Goal: Use online tool/utility: Utilize a website feature to perform a specific function

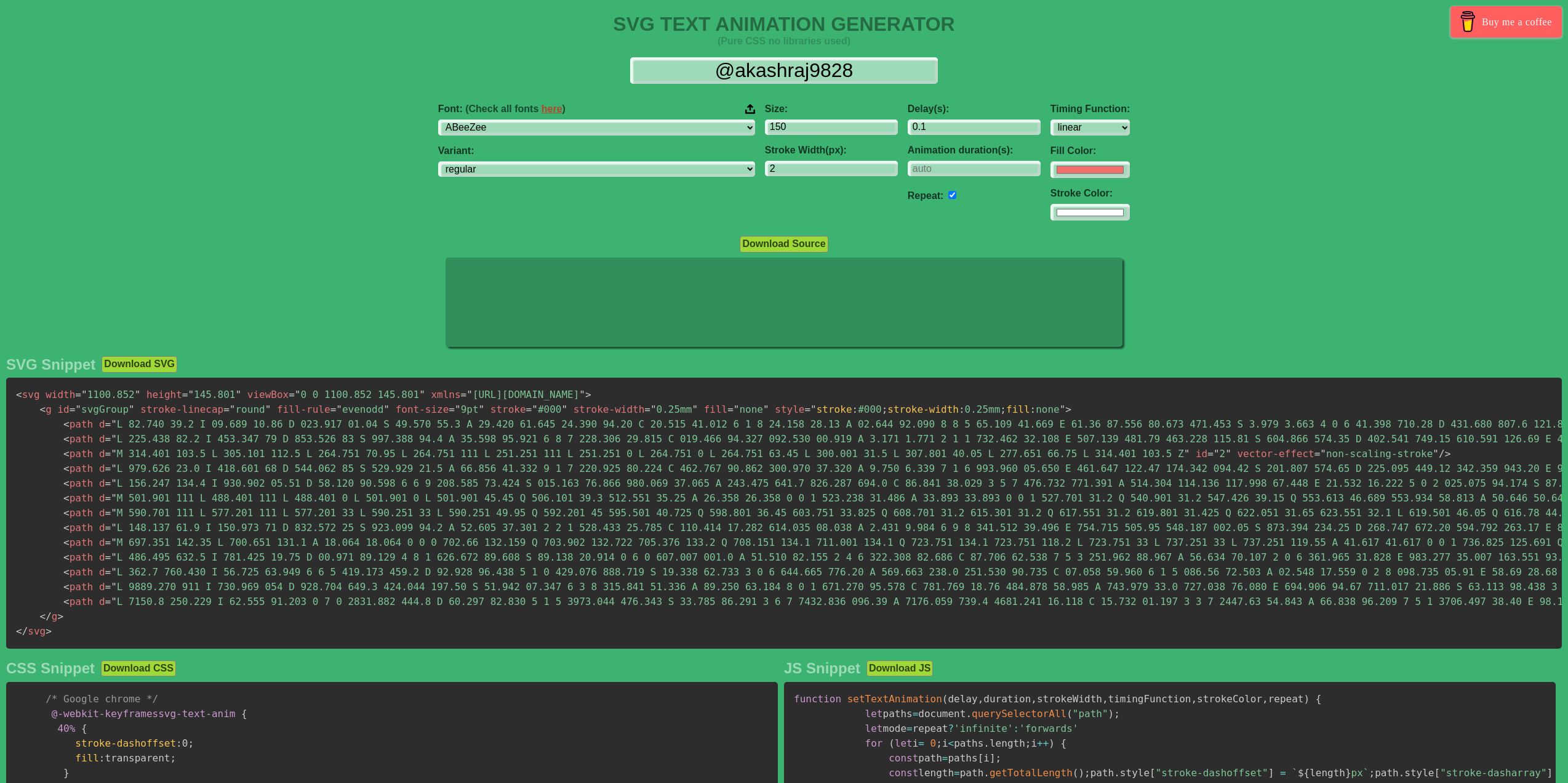
select select "linear"
click at [434, 126] on div "Font: (Check all fonts here ) ABeeZee [PERSON_NAME] Display AR One Sans [PERSON…" at bounding box center [784, 162] width 1568 height 137
select select "Dancing Script"
click at [500, 119] on select "ABeeZee [PERSON_NAME] Display AR One Sans [PERSON_NAME] Libre Aboreto Abril Fat…" at bounding box center [596, 128] width 317 height 17
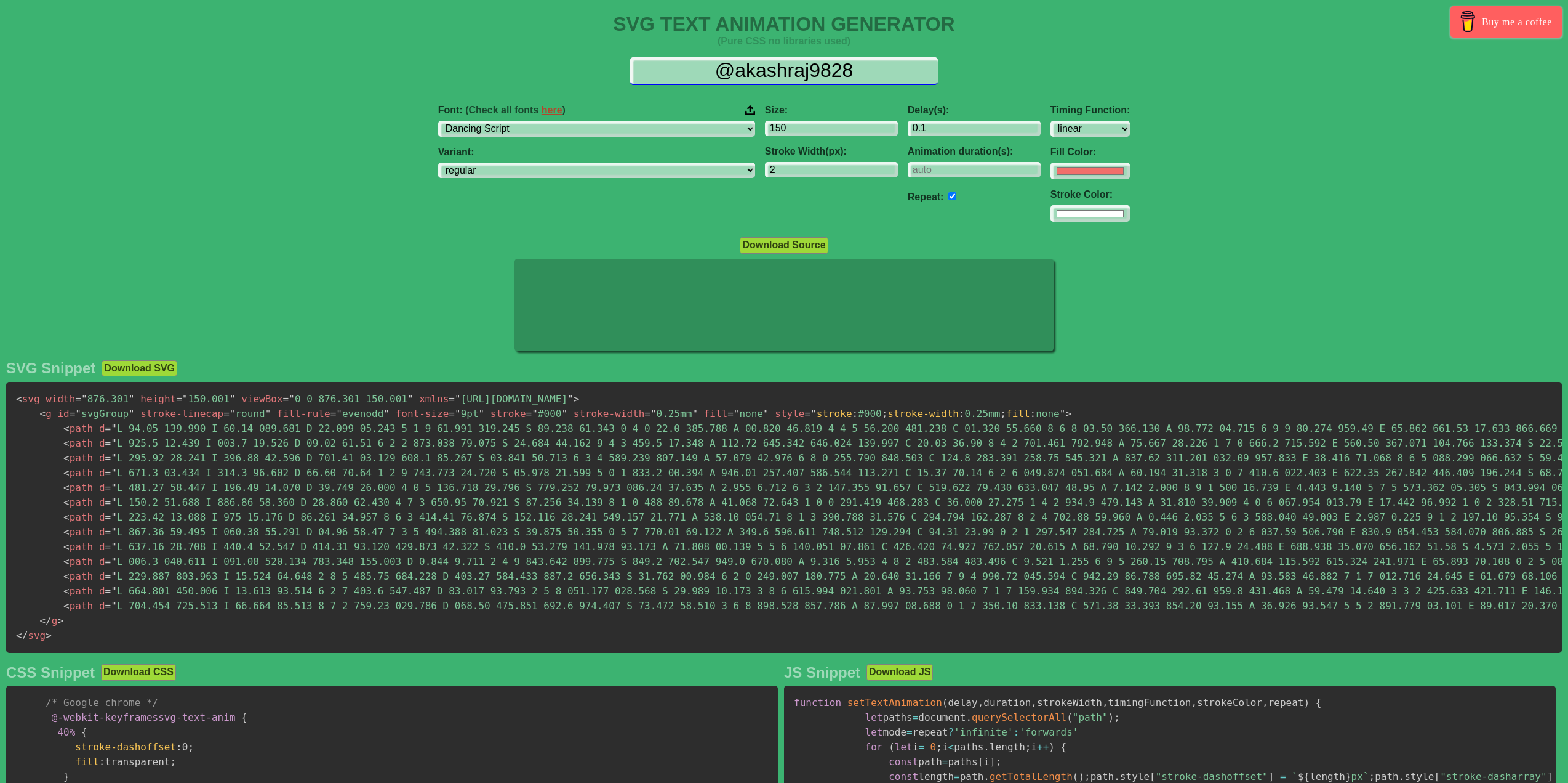
scroll to position [2, 0]
drag, startPoint x: 865, startPoint y: 70, endPoint x: 509, endPoint y: 112, distance: 358.5
click at [508, 112] on div "@akashraj9828 Font: (Check all fonts here ) ABeeZee [PERSON_NAME] Display AR On…" at bounding box center [784, 140] width 1568 height 185
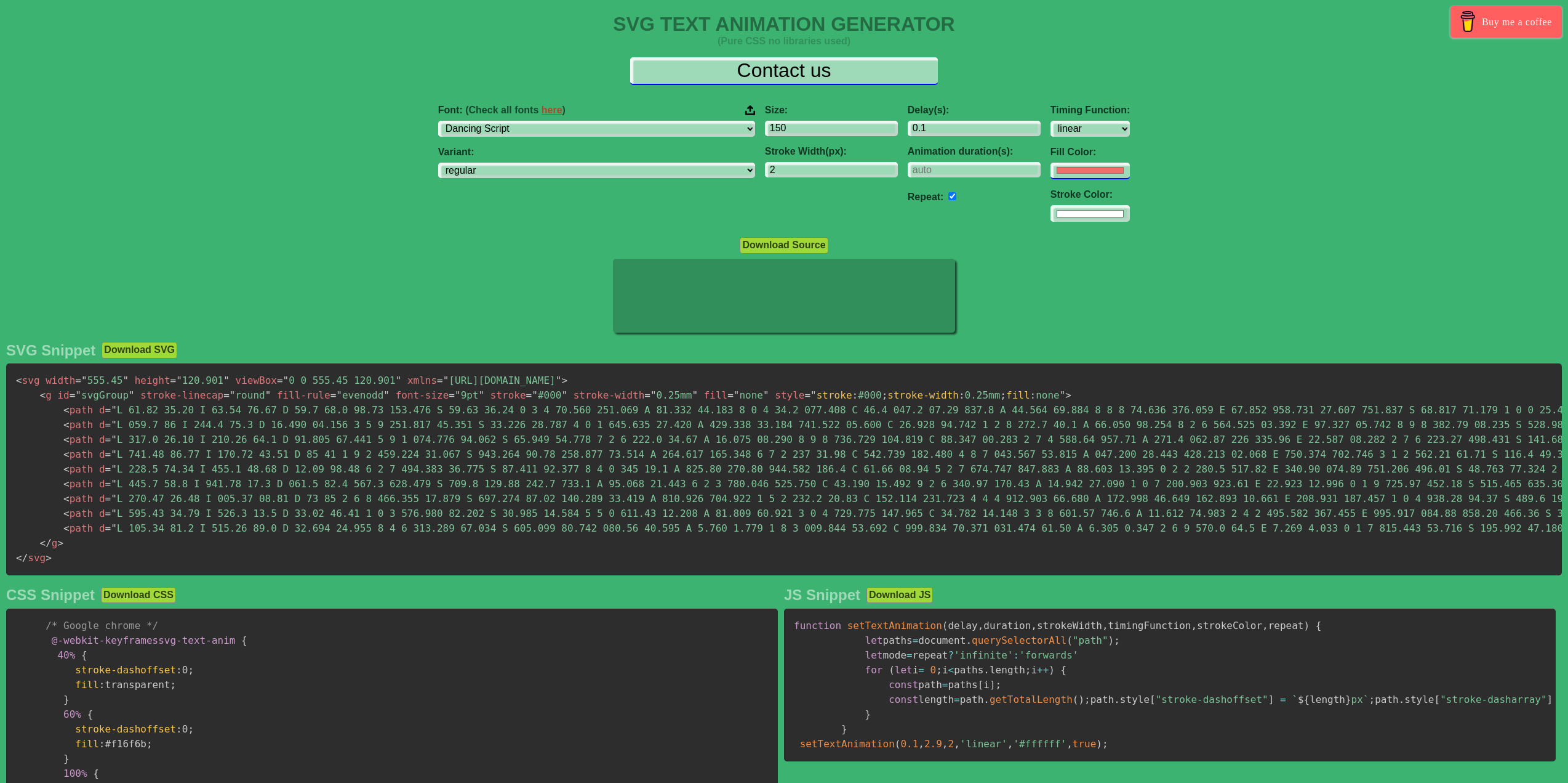
type input "Contact us"
click at [1051, 171] on input "#f16f6b" at bounding box center [1090, 170] width 80 height 17
type input "#ffffff"
click at [907, 131] on input "0.1" at bounding box center [974, 128] width 133 height 17
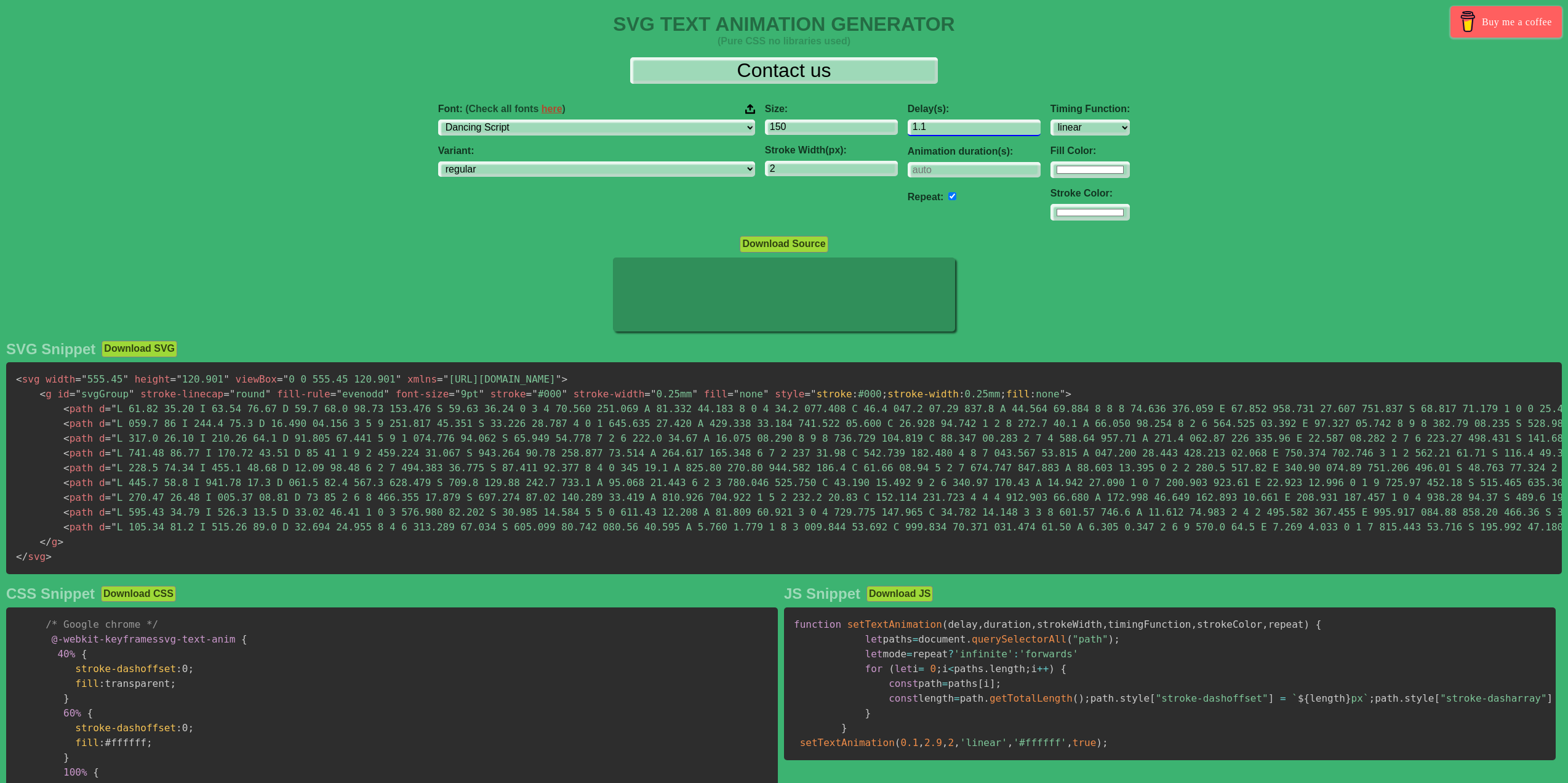
click at [969, 125] on input "1.1" at bounding box center [974, 128] width 133 height 17
click at [970, 128] on input "0.1" at bounding box center [974, 128] width 133 height 17
click at [907, 128] on input "0.1" at bounding box center [974, 128] width 133 height 17
type input "0.3"
click at [816, 123] on input "151" at bounding box center [831, 128] width 133 height 17
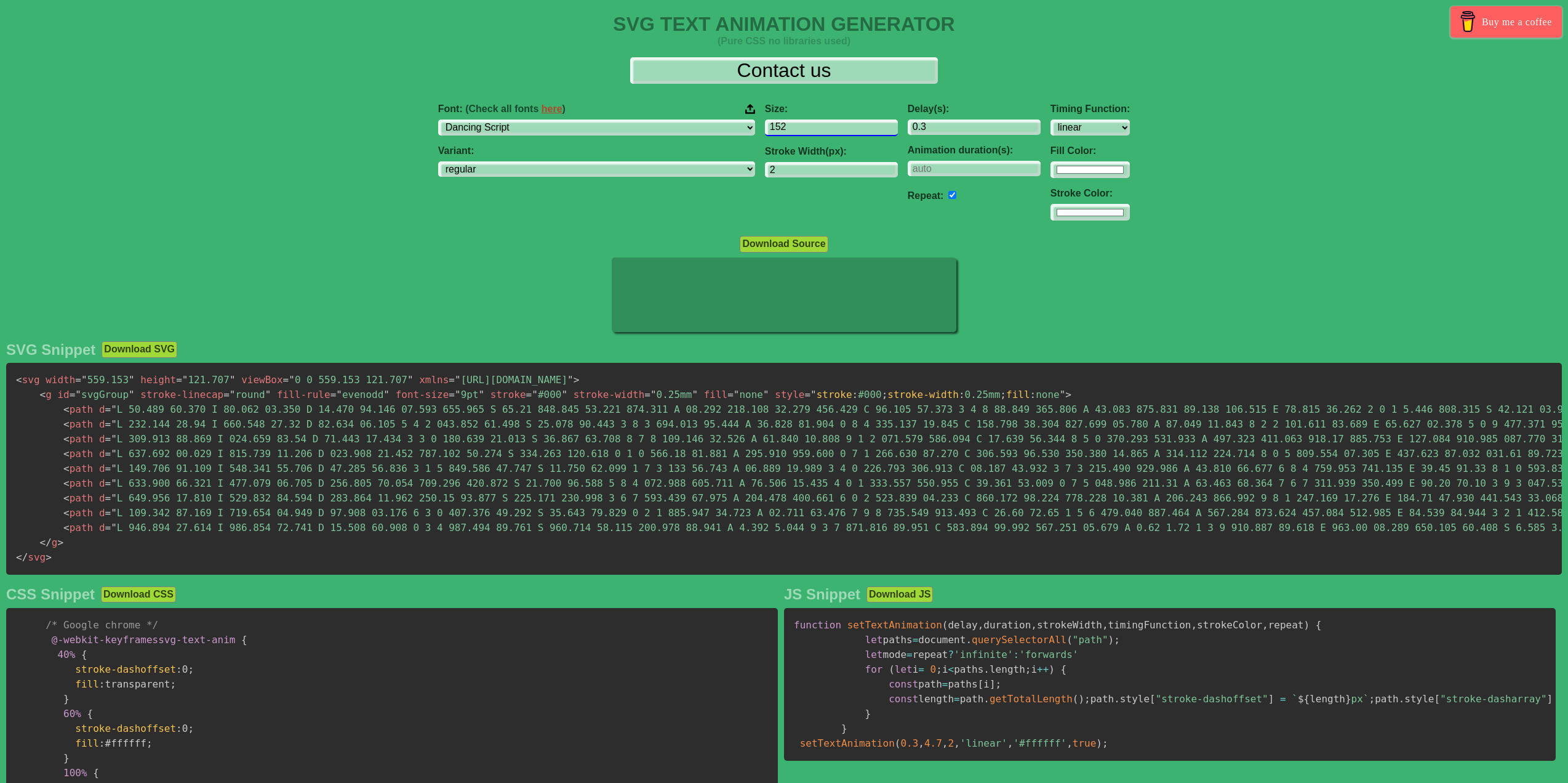
click at [816, 123] on input "152" at bounding box center [831, 128] width 133 height 17
click at [816, 123] on input "153" at bounding box center [831, 128] width 133 height 17
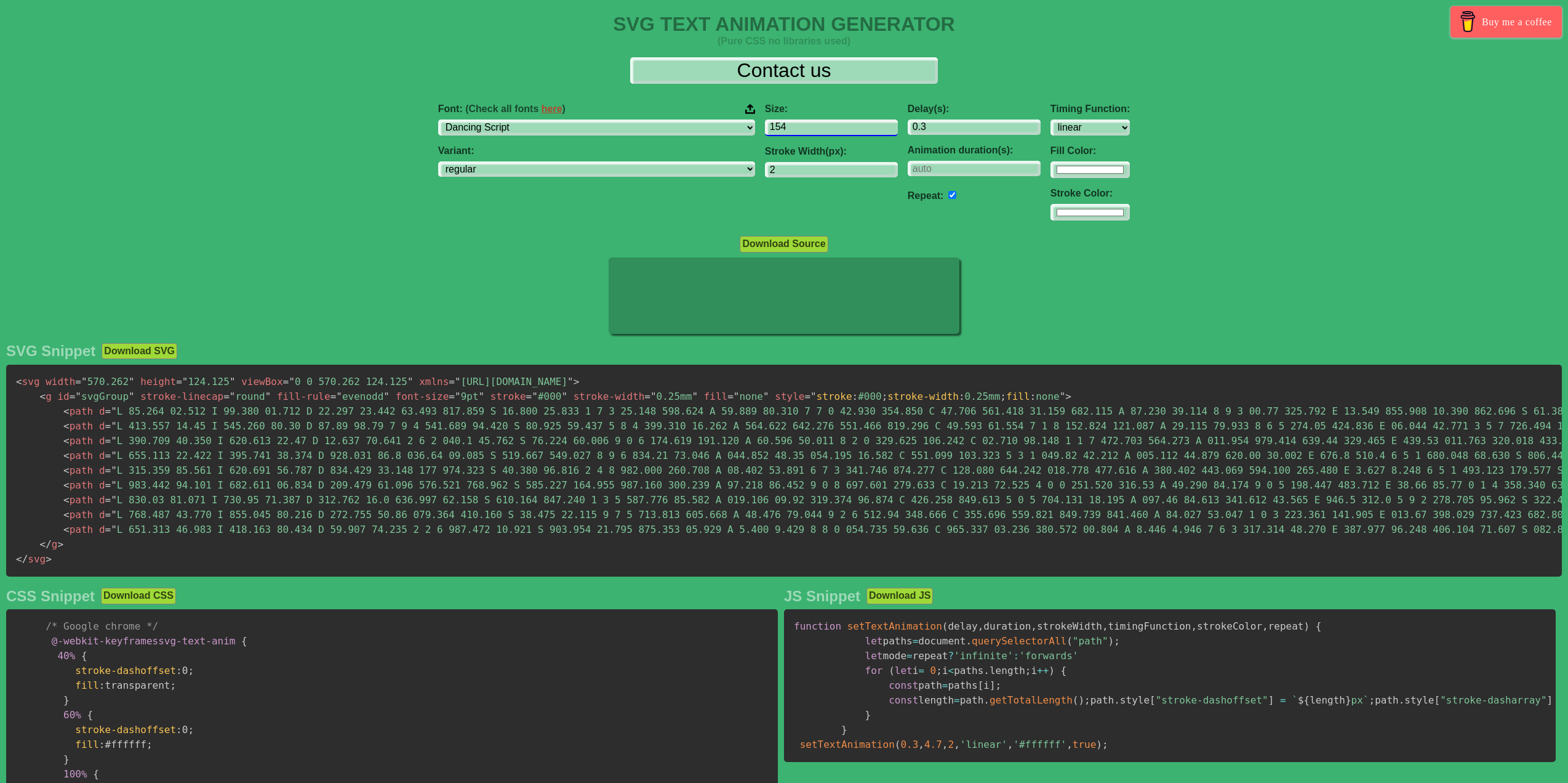
click at [816, 123] on input "154" at bounding box center [831, 128] width 133 height 17
click at [816, 123] on input "155" at bounding box center [831, 128] width 133 height 17
click at [816, 123] on input "156" at bounding box center [831, 128] width 133 height 17
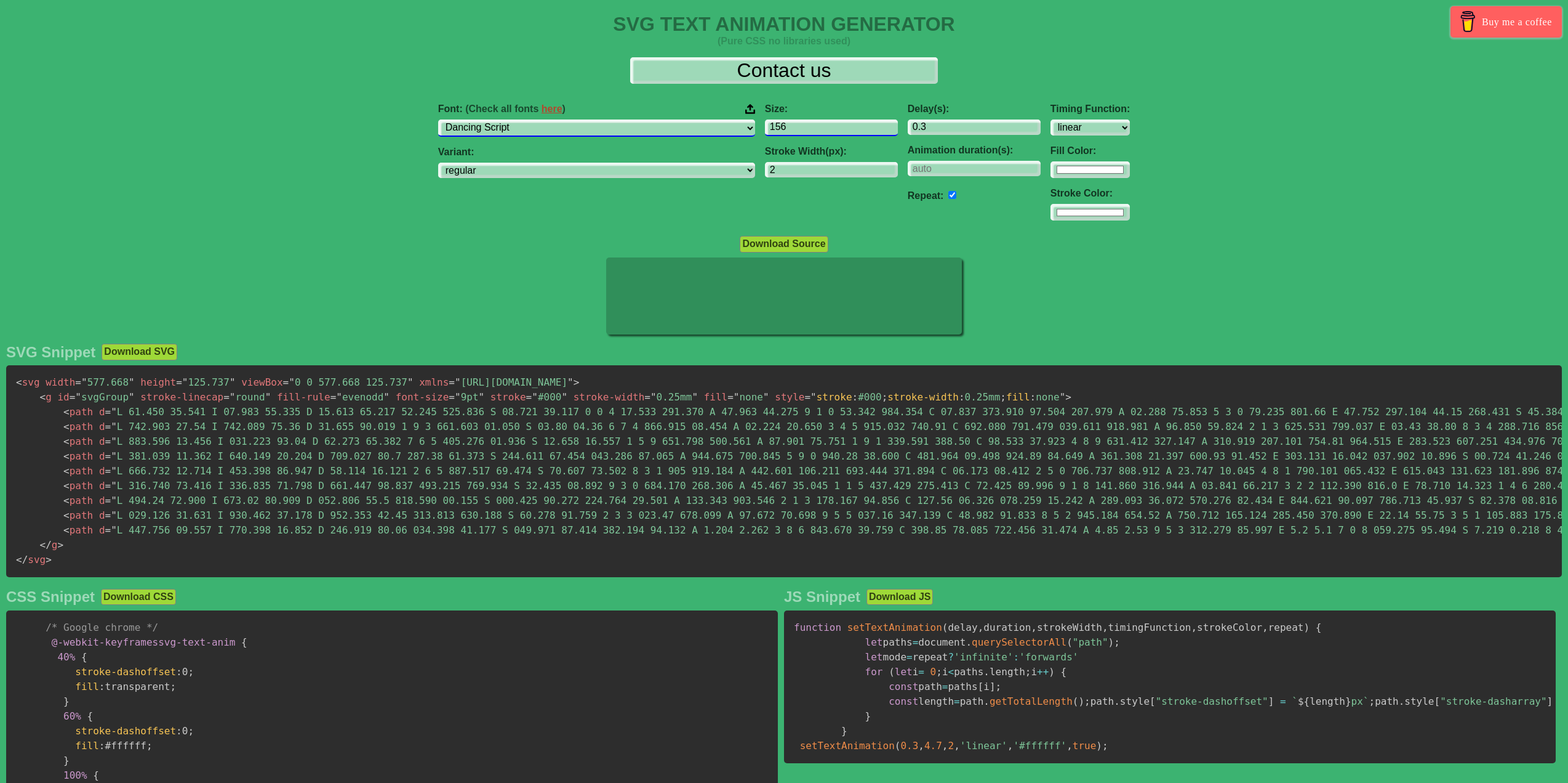
scroll to position [2, 0]
drag, startPoint x: 734, startPoint y: 134, endPoint x: 595, endPoint y: 134, distance: 139.0
click at [595, 134] on div "Font: (Check all fonts here ) ABeeZee [PERSON_NAME] Display AR One Sans [PERSON…" at bounding box center [784, 162] width 1568 height 137
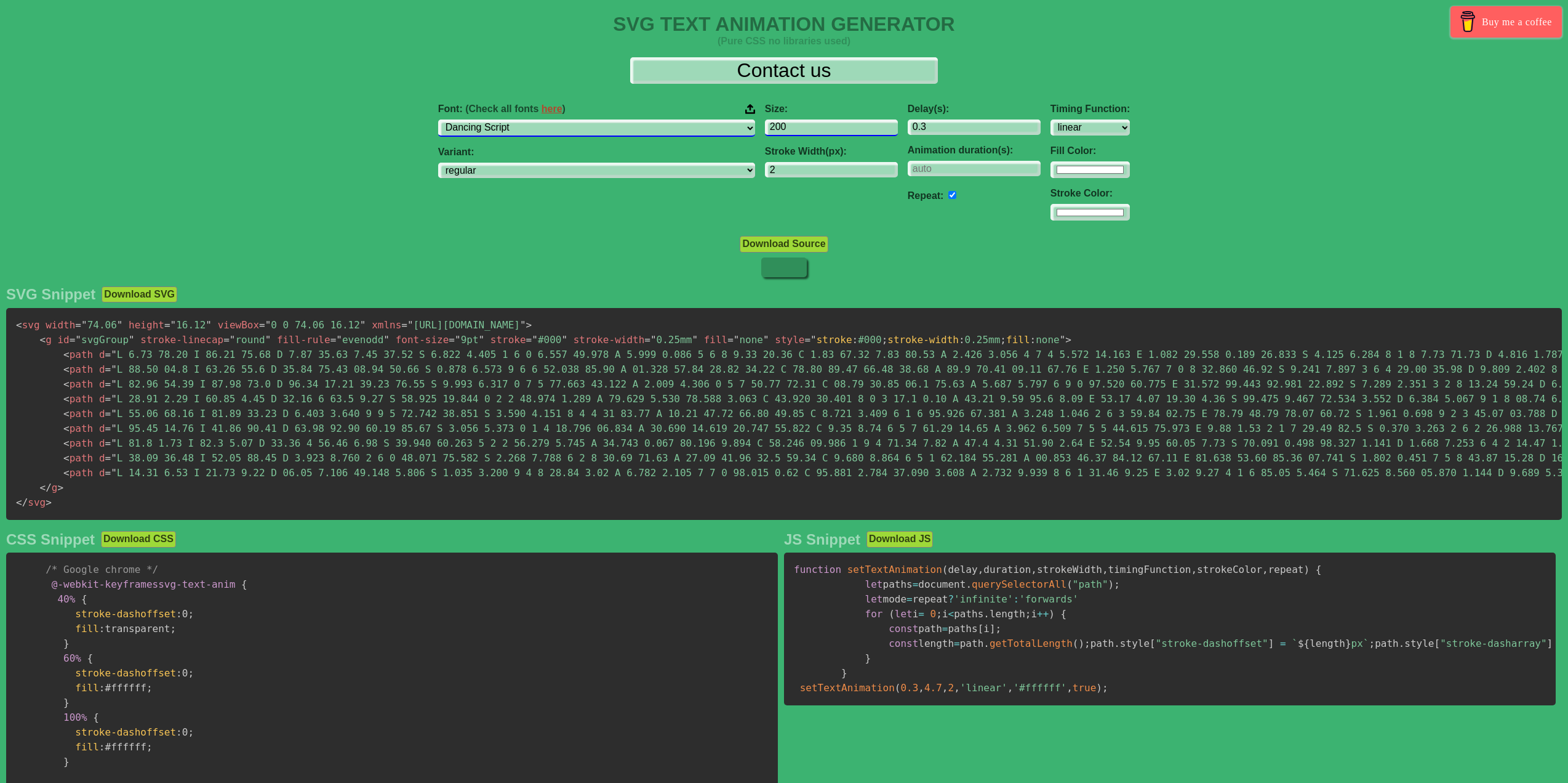
type input "200"
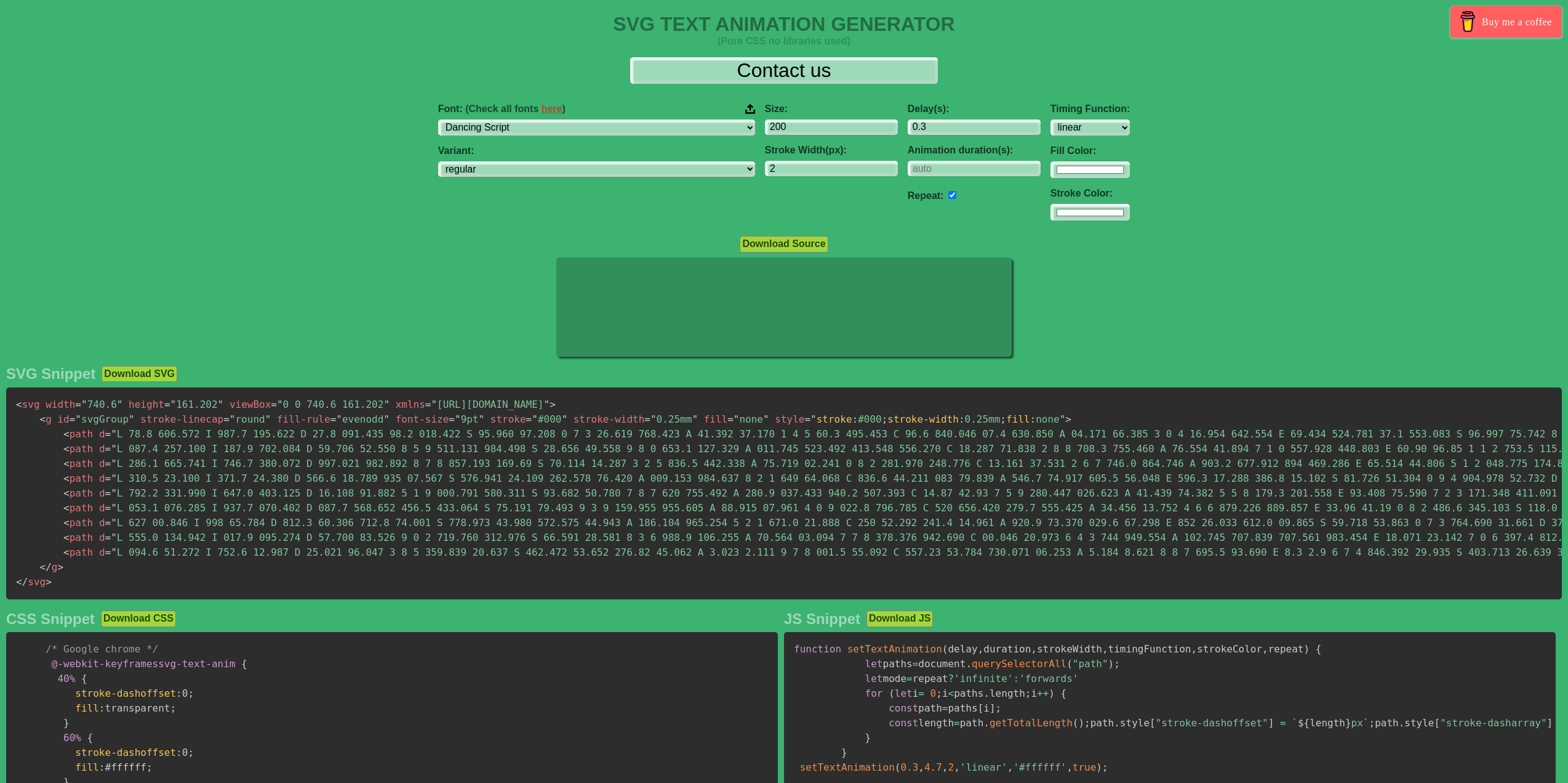
scroll to position [0, 0]
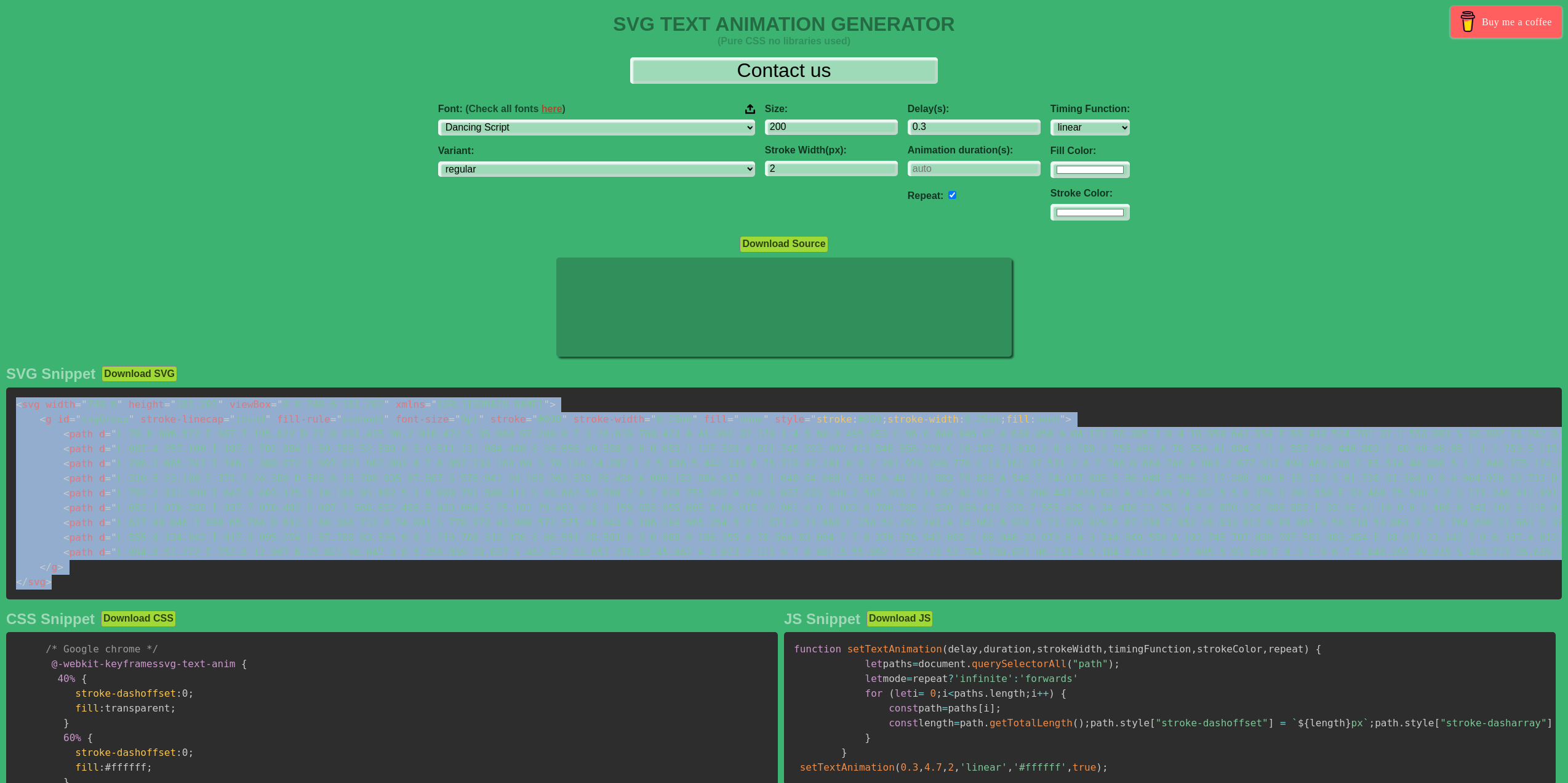
drag, startPoint x: 60, startPoint y: 590, endPoint x: 11, endPoint y: 409, distance: 187.5
click at [11, 409] on pre "< svg width = " 740.6 " height = " 161.202 " viewBox = " 0 0 740.6 161.202 " xm…" at bounding box center [784, 494] width 1556 height 212
copy code "< svg width = " 740.6 " height = " 161.202 " viewBox = " 0 0 740.6 161.202 " xm…"
